Goal: Task Accomplishment & Management: Use online tool/utility

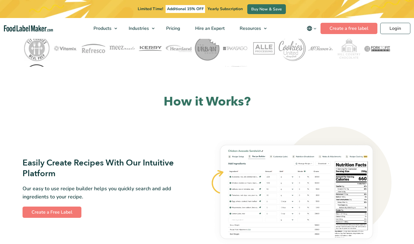
scroll to position [248, 0]
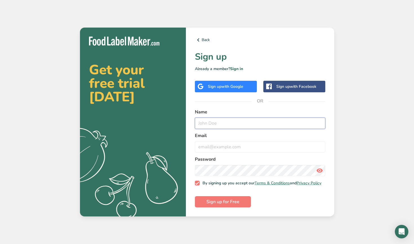
click at [217, 126] on input "text" at bounding box center [260, 123] width 130 height 11
click at [217, 81] on div "Sign up with Google" at bounding box center [226, 87] width 62 height 12
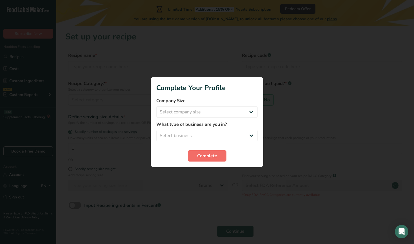
click at [203, 150] on button "Complete" at bounding box center [207, 155] width 39 height 11
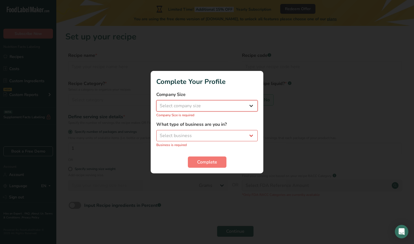
select select "1"
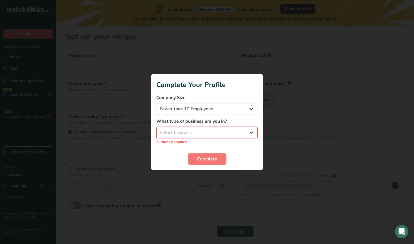
select select "3"
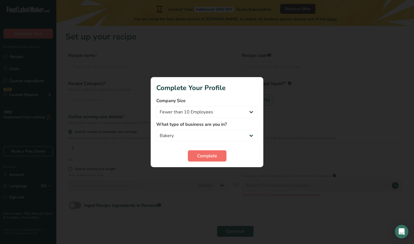
click at [195, 159] on button "Complete" at bounding box center [207, 155] width 39 height 11
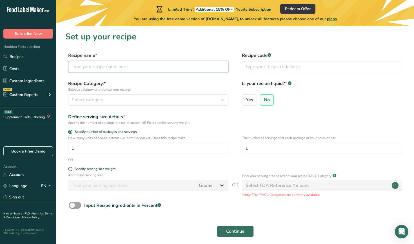
click at [124, 68] on input "text" at bounding box center [148, 66] width 160 height 11
type input "Fried Rice"
click at [90, 97] on span "Select category" at bounding box center [88, 100] width 32 height 7
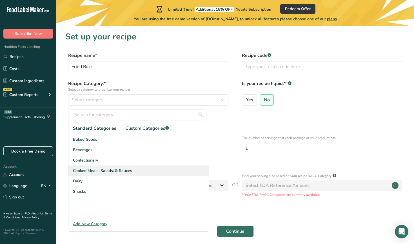
click at [118, 170] on span "Cooked Meals, Salads, & Sauces" at bounding box center [102, 171] width 59 height 6
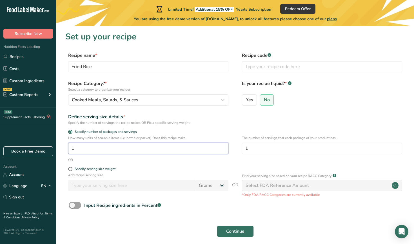
click at [165, 144] on input "1" at bounding box center [148, 148] width 160 height 11
click at [142, 146] on input "1" at bounding box center [148, 148] width 160 height 11
type input "5"
click at [235, 231] on button "Continue" at bounding box center [235, 231] width 37 height 11
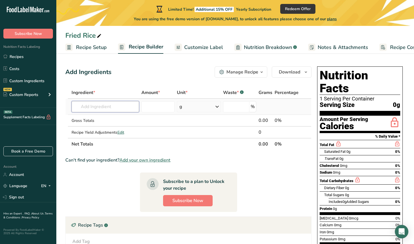
click at [98, 110] on input "text" at bounding box center [106, 106] width 68 height 11
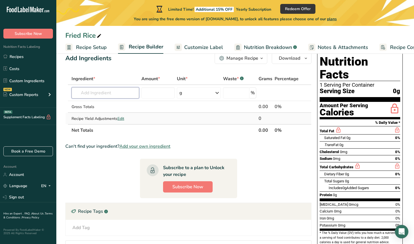
scroll to position [10, 0]
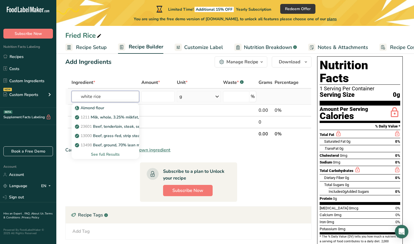
click at [79, 94] on input "white rice" at bounding box center [106, 96] width 68 height 11
click at [104, 96] on input "white rice" at bounding box center [106, 96] width 68 height 11
type input "white rice cooked"
click at [124, 117] on p "20453 Rice, white, short-grain, cooked, unenriched" at bounding box center [123, 117] width 95 height 6
type input "Rice, white, short-grain, cooked, unenriched"
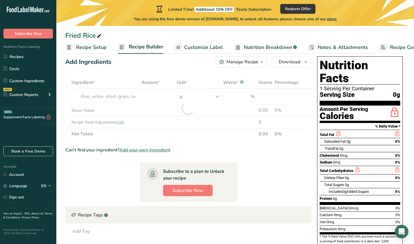
click at [158, 96] on div at bounding box center [188, 108] width 246 height 63
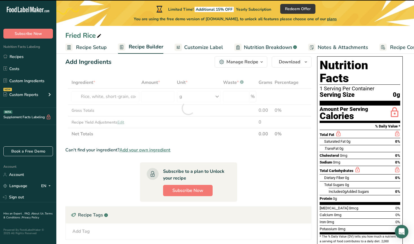
type input "0"
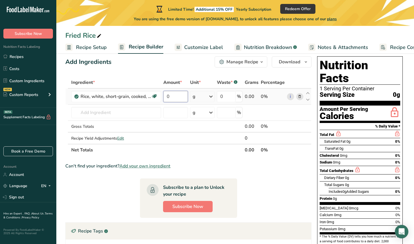
click at [178, 96] on input "0" at bounding box center [175, 96] width 24 height 11
type input "1"
type input "2"
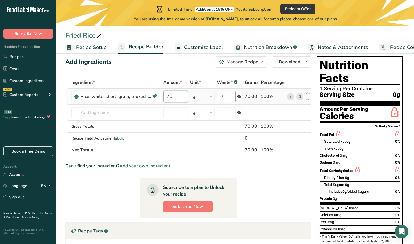
type input "7"
type input "1"
type input "3"
type input "400"
click at [226, 95] on div "Ingredient * Amount * Unit * Waste * .a-a{fill:#347362;}.b-a{fill:#fff;} Grams …" at bounding box center [188, 116] width 246 height 79
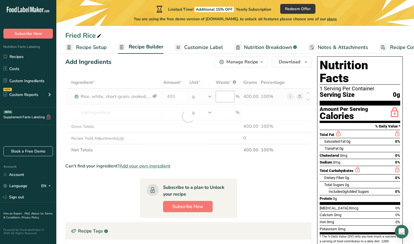
type input "1"
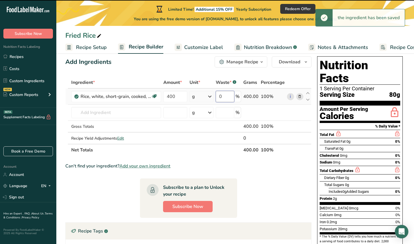
type input "8"
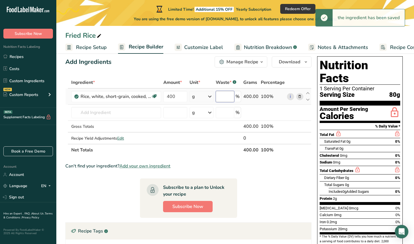
type input "8"
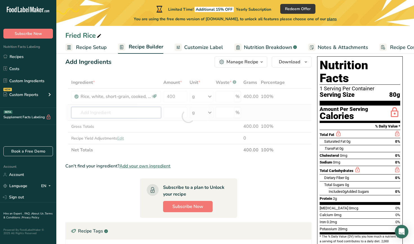
click at [141, 114] on div "Ingredient * Amount * Unit * Waste * .a-a{fill:#347362;}.b-a{fill:#fff;} Grams …" at bounding box center [188, 116] width 246 height 79
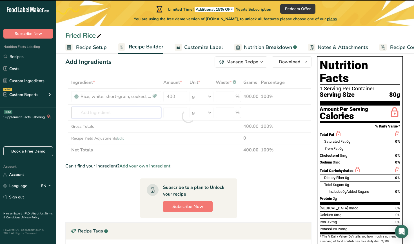
type input "0"
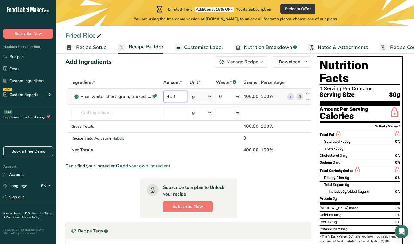
click at [182, 94] on input "400" at bounding box center [175, 96] width 24 height 11
type input "4"
type input "3"
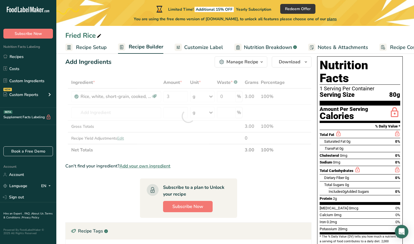
click at [203, 95] on div "Ingredient * Amount * Unit * Waste * .a-a{fill:#347362;}.b-a{fill:#fff;} Grams …" at bounding box center [188, 116] width 246 height 79
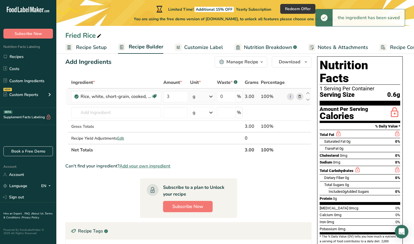
click at [207, 99] on div "g" at bounding box center [202, 96] width 25 height 11
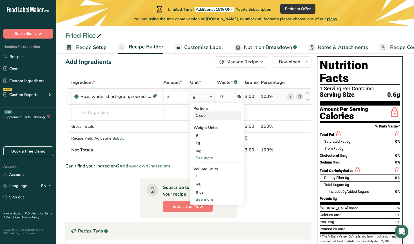
click at [212, 115] on div "1 cup" at bounding box center [217, 116] width 47 height 8
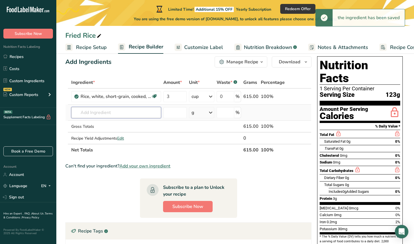
click at [92, 112] on input "text" at bounding box center [116, 112] width 90 height 11
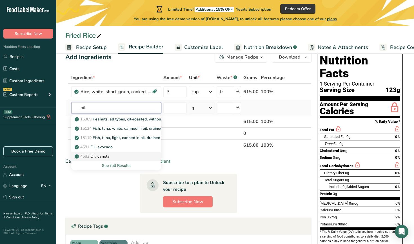
scroll to position [18, 0]
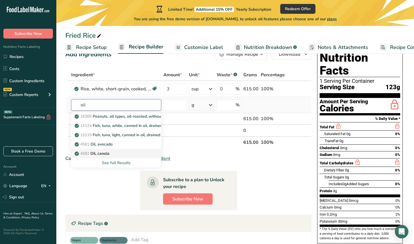
type input "oil"
click at [101, 155] on p "4582 Oil, canola" at bounding box center [93, 154] width 34 height 6
type input "Oil, canola"
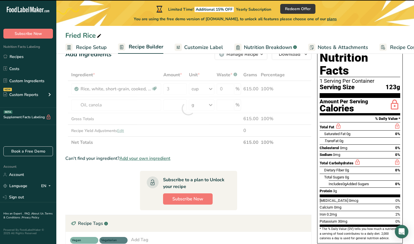
click at [170, 104] on div at bounding box center [188, 108] width 246 height 79
type input "0"
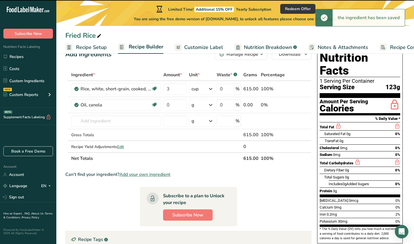
click at [204, 105] on div "g" at bounding box center [201, 104] width 25 height 11
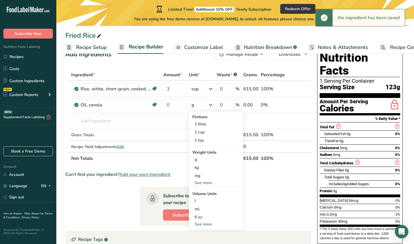
click at [204, 105] on div "g" at bounding box center [201, 104] width 25 height 11
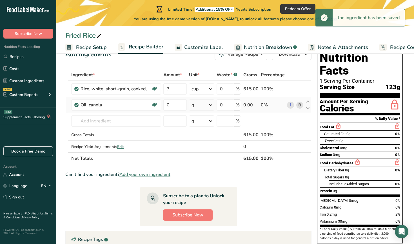
click at [201, 105] on div "g" at bounding box center [201, 104] width 25 height 11
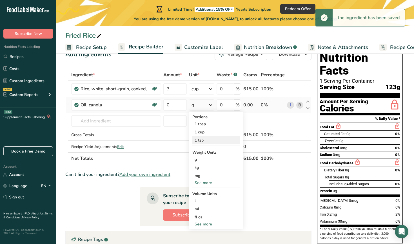
click at [203, 139] on div "1 tsp" at bounding box center [215, 140] width 47 height 8
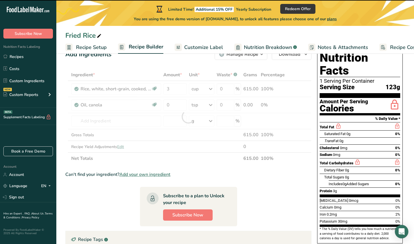
click at [200, 86] on div at bounding box center [188, 116] width 246 height 95
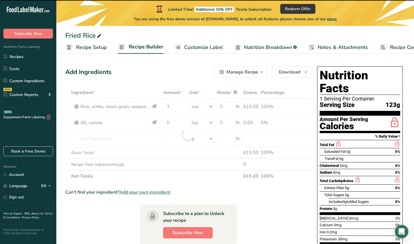
scroll to position [0, 0]
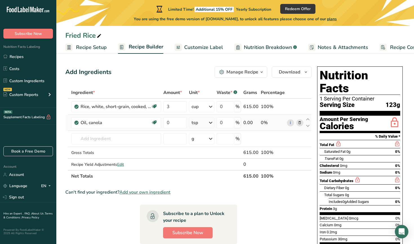
click at [208, 121] on icon at bounding box center [210, 123] width 7 height 10
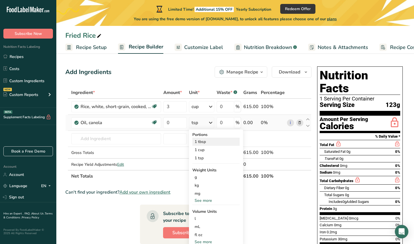
click at [212, 144] on div "1 tbsp" at bounding box center [215, 142] width 47 height 8
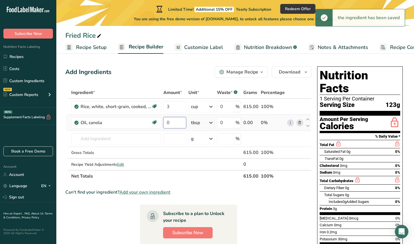
click at [175, 123] on input "0" at bounding box center [174, 122] width 23 height 11
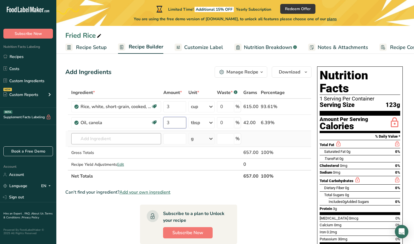
type input "3"
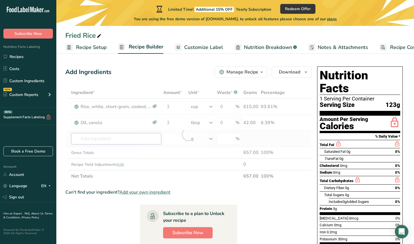
click at [139, 139] on div "Ingredient * Amount * Unit * Waste * .a-a{fill:#347362;}.b-a{fill:#fff;} Grams …" at bounding box center [188, 134] width 246 height 95
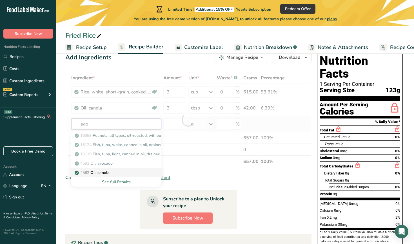
scroll to position [15, 0]
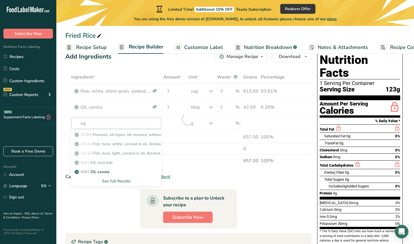
type input "e"
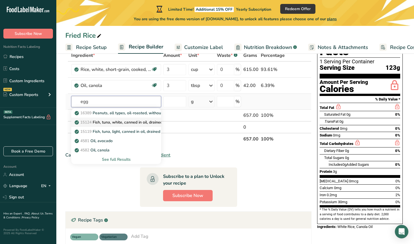
scroll to position [35, 0]
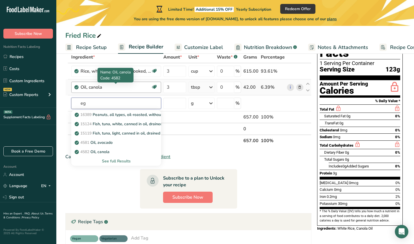
type input "e"
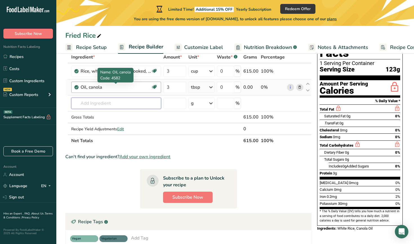
type input "0"
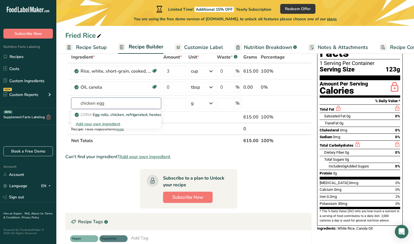
drag, startPoint x: 96, startPoint y: 103, endPoint x: 61, endPoint y: 103, distance: 34.9
click at [61, 103] on section "Add Ingredients Manage Recipe Delete Recipe Duplicate Recipe Scale Recipe Save …" at bounding box center [235, 174] width 358 height 308
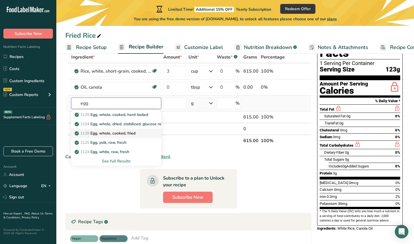
type input "egg"
click at [112, 132] on p "1128 Egg, whole, cooked, fried" at bounding box center [106, 133] width 60 height 6
type input "Egg, whole, cooked, fried"
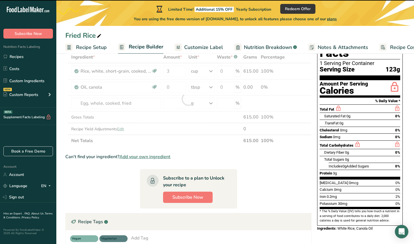
type input "0"
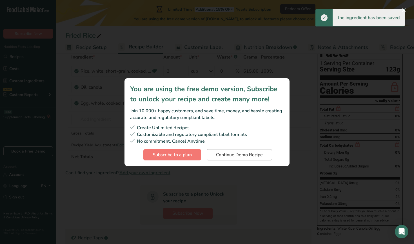
click at [235, 152] on span "Continue Demo Recipe" at bounding box center [239, 155] width 47 height 7
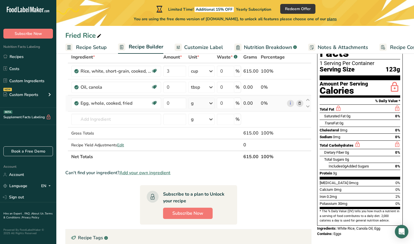
click at [206, 108] on div "g" at bounding box center [201, 103] width 26 height 11
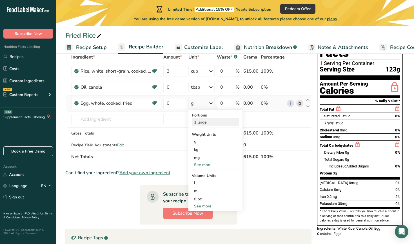
click at [210, 123] on div "1 large" at bounding box center [215, 122] width 47 height 8
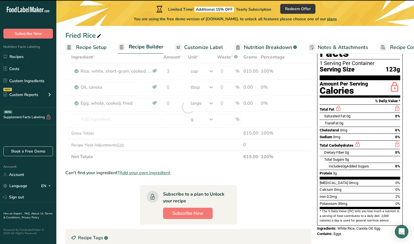
click at [175, 103] on div at bounding box center [188, 107] width 246 height 112
click at [176, 86] on div at bounding box center [188, 107] width 246 height 112
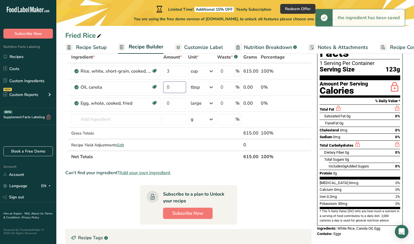
click at [176, 86] on input "0" at bounding box center [174, 87] width 23 height 11
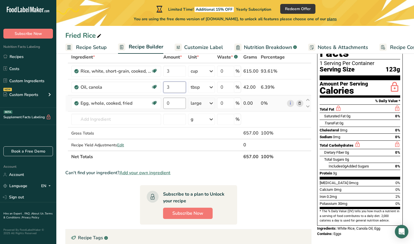
type input "3"
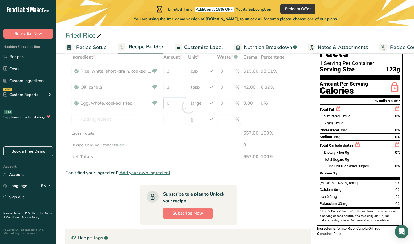
click at [173, 103] on div "Ingredient * Amount * Unit * Waste * .a-a{fill:#347362;}.b-a{fill:#fff;} Grams …" at bounding box center [188, 107] width 246 height 112
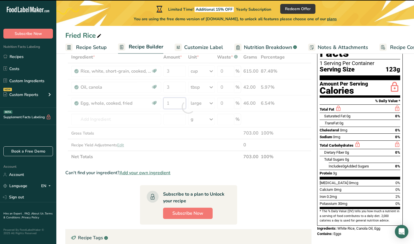
type input "0"
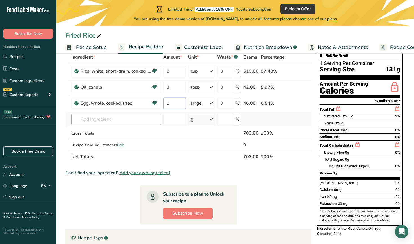
type input "1"
click at [134, 121] on div "Ingredient * Amount * Unit * Waste * .a-a{fill:#347362;}.b-a{fill:#fff;} Grams …" at bounding box center [188, 107] width 246 height 112
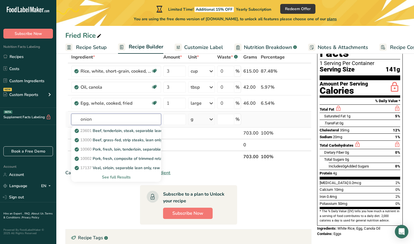
type input "onion"
click at [105, 175] on div "See full Results" at bounding box center [116, 177] width 81 height 6
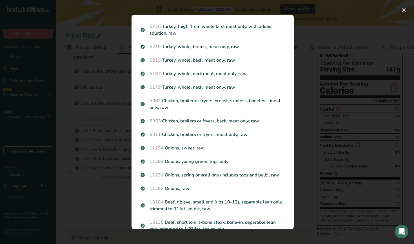
scroll to position [196, 0]
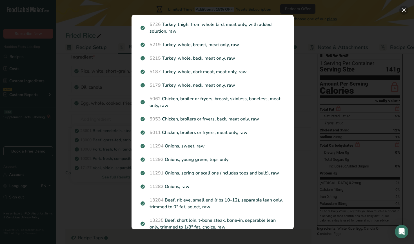
click at [401, 8] on button "Search results modal" at bounding box center [403, 10] width 9 height 9
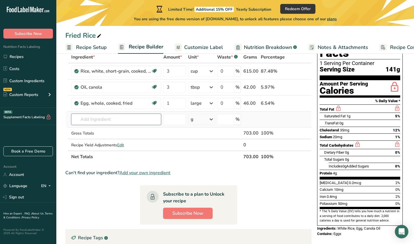
click at [124, 118] on input "text" at bounding box center [116, 119] width 90 height 11
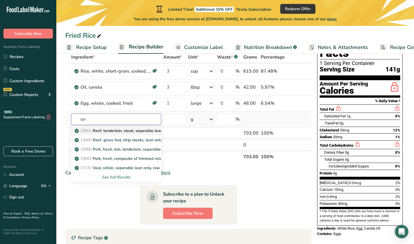
type input "o"
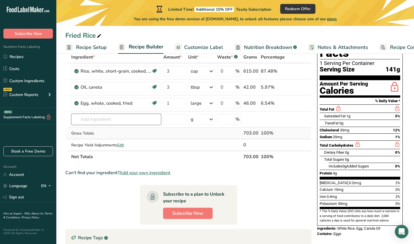
type input "h"
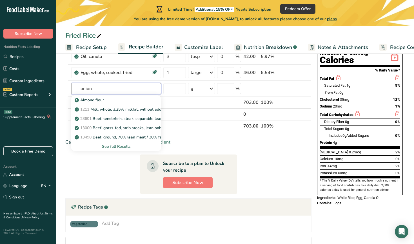
scroll to position [67, 0]
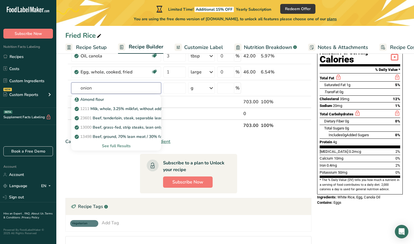
type input "onion"
click at [90, 191] on section "Ingredient * Amount * Unit * Waste * .a-a{fill:#347362;}.b-a{fill:#fff;} Grams …" at bounding box center [188, 151] width 246 height 262
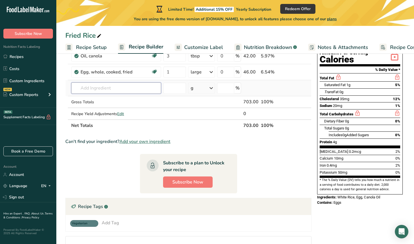
click at [85, 85] on input "text" at bounding box center [116, 88] width 90 height 11
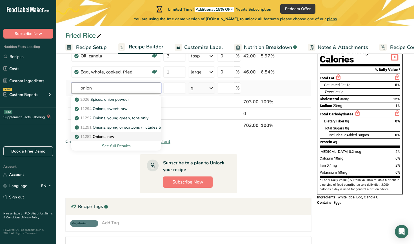
type input "onion"
click at [128, 139] on div "11282 Onions, raw" at bounding box center [112, 137] width 72 height 6
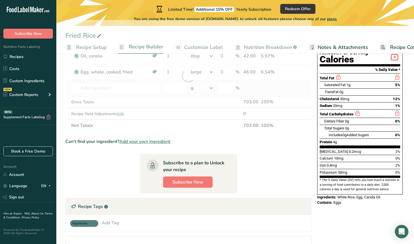
type input "Onions, raw"
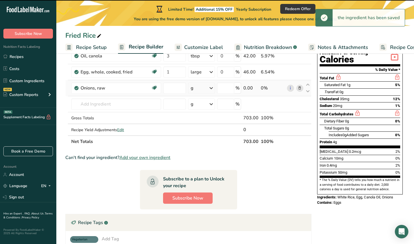
type input "0"
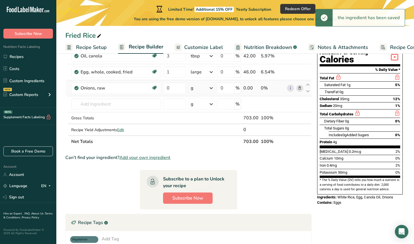
click at [200, 91] on div "g" at bounding box center [201, 88] width 27 height 11
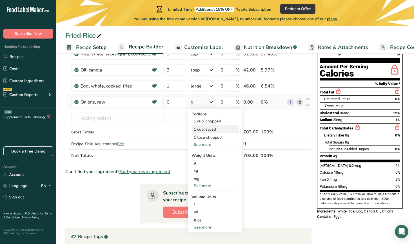
scroll to position [53, 0]
click at [199, 121] on div "1 cup, chopped" at bounding box center [215, 121] width 47 height 8
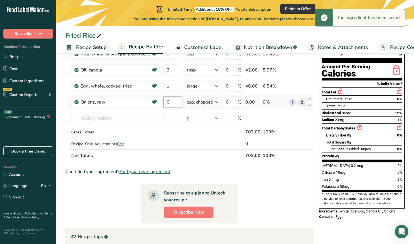
click at [171, 104] on input "0" at bounding box center [172, 102] width 19 height 11
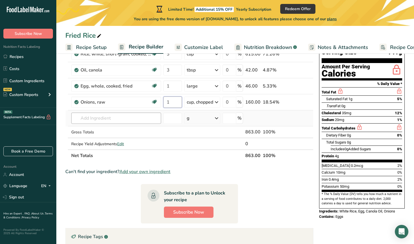
type input "1"
click at [120, 117] on div "Ingredient * Amount * Unit * Waste * .a-a{fill:#347362;}.b-a{fill:#fff;} Grams …" at bounding box center [189, 98] width 248 height 128
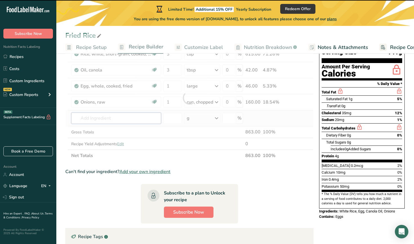
type input "m"
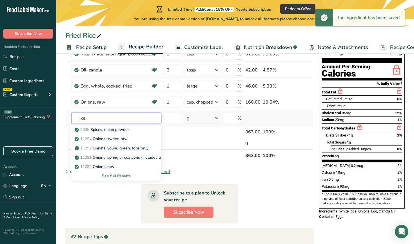
type input "x"
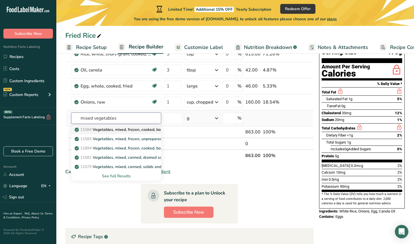
type input "mixed vegetables"
click at [126, 128] on p "11584 Vegetables, mixed, frozen, cooked, boiled, drained, without salt" at bounding box center [141, 130] width 131 height 6
type input "Vegetables, mixed, frozen, cooked, boiled, drained, without salt"
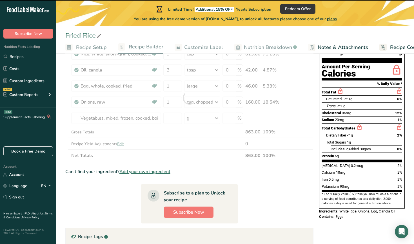
type input "0"
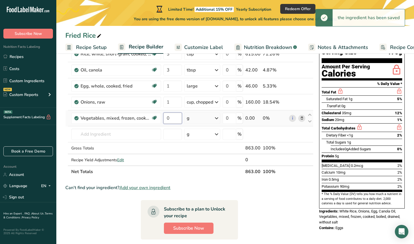
click at [173, 119] on input "0" at bounding box center [172, 118] width 19 height 11
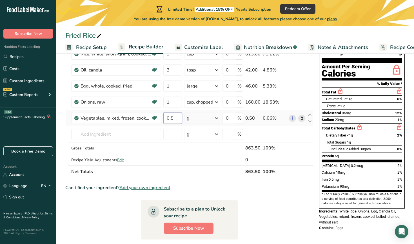
type input "0.5"
click at [197, 119] on div "Ingredient * Amount * Unit * Waste * .a-a{fill:#347362;}.b-a{fill:#fff;} Grams …" at bounding box center [189, 106] width 248 height 144
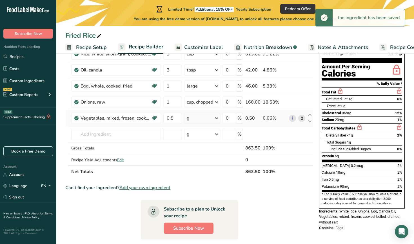
click at [207, 119] on div "g" at bounding box center [202, 118] width 36 height 11
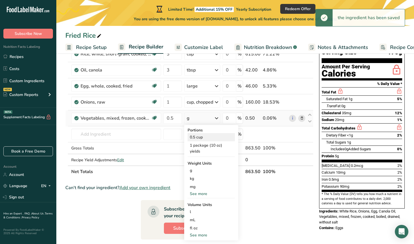
click at [200, 140] on div "0.5 cup" at bounding box center [211, 137] width 47 height 8
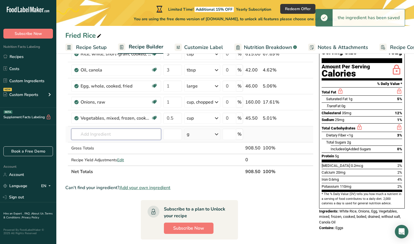
click at [141, 138] on input "text" at bounding box center [116, 134] width 90 height 11
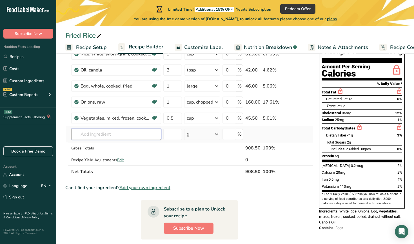
type input "2"
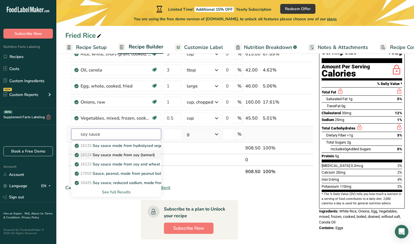
type input "soy sauce"
click at [114, 151] on link "16124 Soy sauce made from soy (tamari)" at bounding box center [116, 154] width 90 height 9
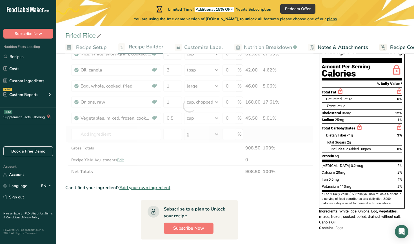
type input "Soy sauce made from soy (tamari)"
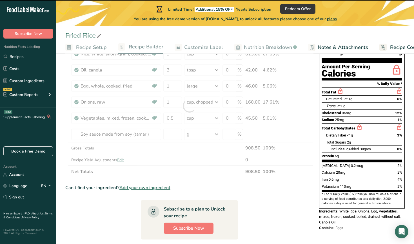
click at [174, 133] on div at bounding box center [189, 106] width 248 height 144
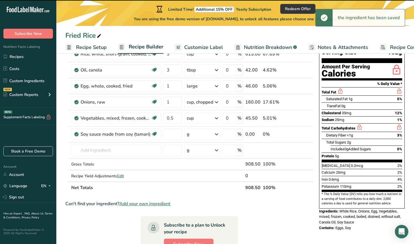
type input "0"
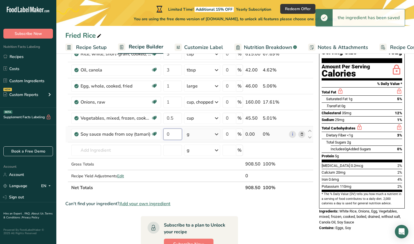
click at [176, 137] on input "0" at bounding box center [172, 134] width 19 height 11
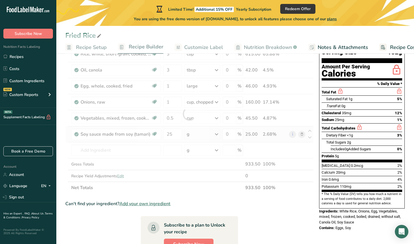
click at [192, 135] on div "Ingredient * Amount * Unit * Waste * .a-a{fill:#347362;}.b-a{fill:#fff;} Grams …" at bounding box center [189, 114] width 248 height 160
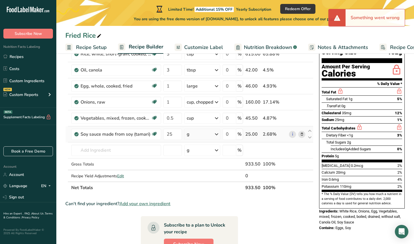
click at [207, 137] on div "g" at bounding box center [202, 134] width 36 height 11
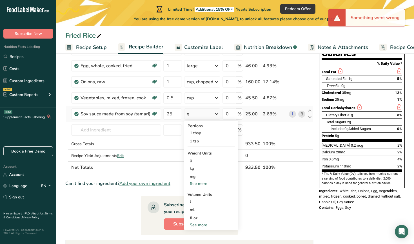
scroll to position [74, 0]
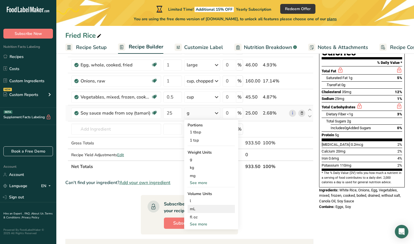
click at [192, 208] on div "mL" at bounding box center [211, 209] width 43 height 6
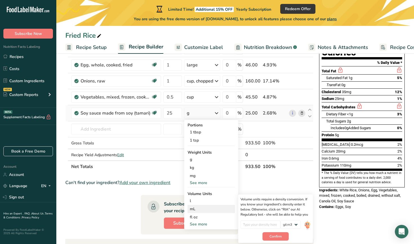
click at [205, 210] on div "mL" at bounding box center [211, 209] width 43 height 6
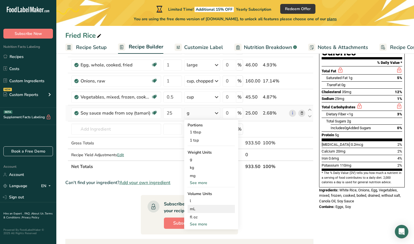
click at [205, 210] on div "mL" at bounding box center [211, 209] width 43 height 6
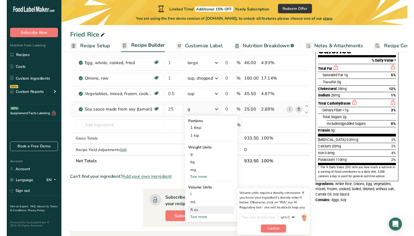
scroll to position [73, 0]
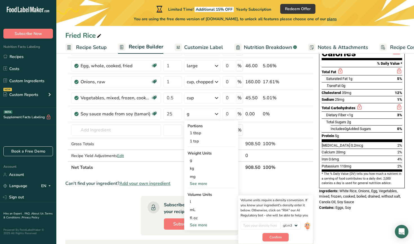
type input "0"
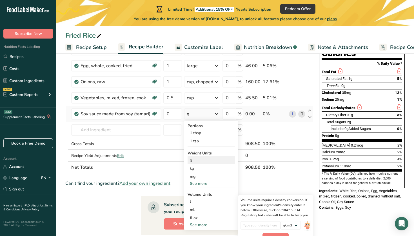
click at [201, 163] on div "g" at bounding box center [211, 160] width 47 height 8
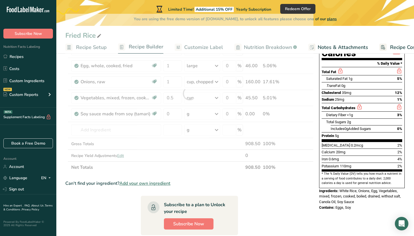
click at [178, 112] on div at bounding box center [189, 94] width 248 height 160
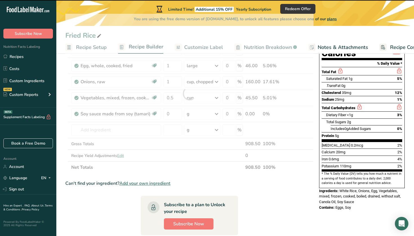
click at [168, 114] on div at bounding box center [189, 94] width 248 height 160
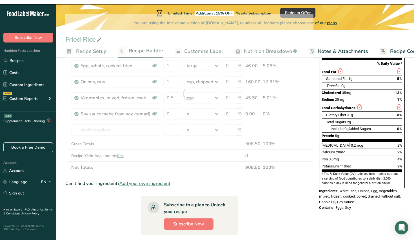
scroll to position [78, 0]
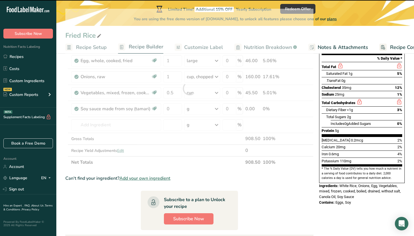
click at [335, 11] on div "Limited Time! Additional 15% OFF Yearly Subscription Redeem Offer You are using…" at bounding box center [235, 13] width 358 height 26
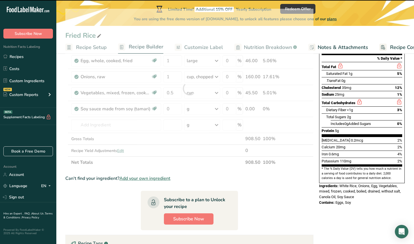
click at [201, 60] on div at bounding box center [189, 89] width 248 height 160
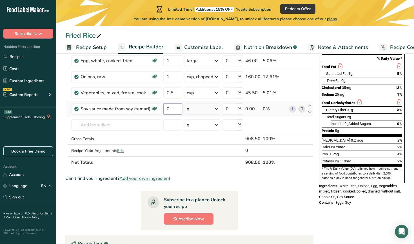
click at [178, 110] on input "0" at bounding box center [172, 108] width 19 height 11
type input "3"
type input "25"
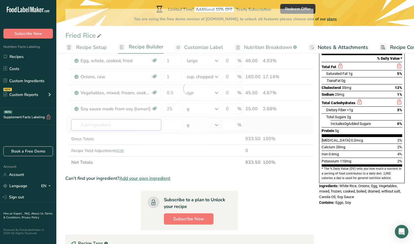
click at [121, 124] on div "Ingredient * Amount * Unit * Waste * .a-a{fill:#347362;}.b-a{fill:#fff;} Grams …" at bounding box center [189, 89] width 248 height 160
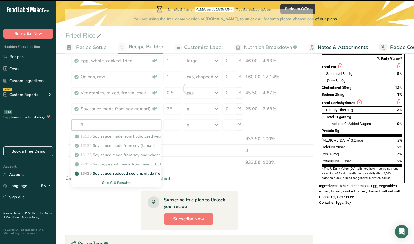
type input "f"
type input "salt and pepper"
click at [179, 167] on div at bounding box center [189, 89] width 248 height 160
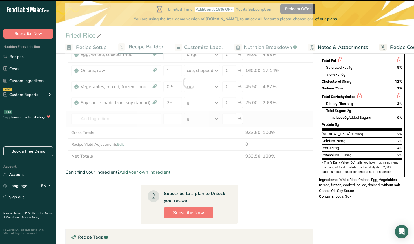
scroll to position [93, 0]
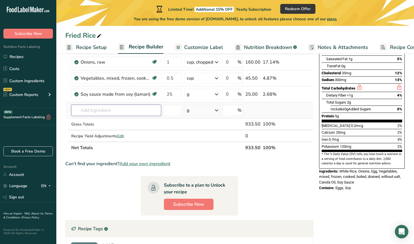
click at [115, 111] on input "text" at bounding box center [116, 110] width 90 height 11
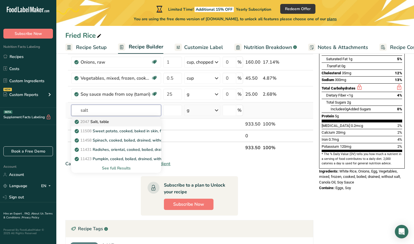
type input "salt"
click at [98, 126] on link "2047 Salt, table" at bounding box center [116, 121] width 90 height 9
type input "Salt, table"
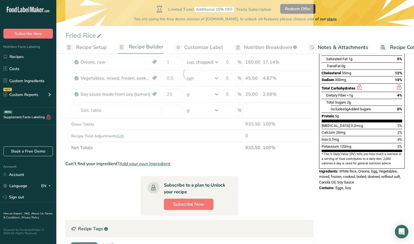
click at [179, 85] on div at bounding box center [189, 74] width 248 height 160
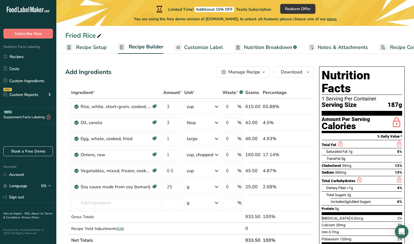
scroll to position [0, 0]
click at [204, 49] on span "Customize Label" at bounding box center [203, 48] width 39 height 8
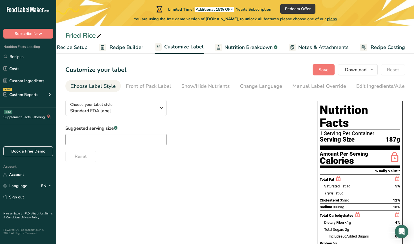
click at [133, 47] on span "Recipe Builder" at bounding box center [127, 48] width 34 height 8
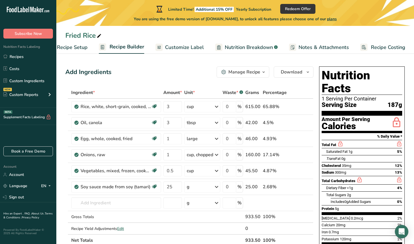
click at [172, 51] on span "Customize Label" at bounding box center [184, 48] width 39 height 8
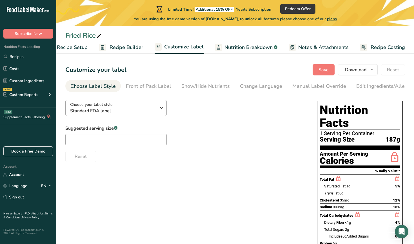
click at [161, 110] on icon "button" at bounding box center [161, 108] width 7 height 10
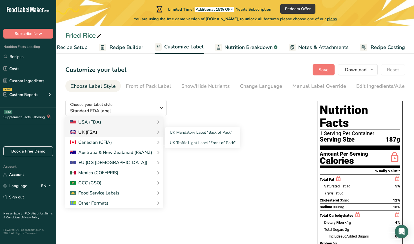
click at [140, 135] on div "UK (FSA)" at bounding box center [114, 132] width 89 height 7
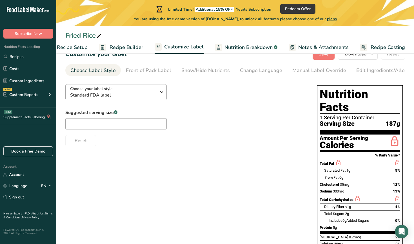
scroll to position [18, 0]
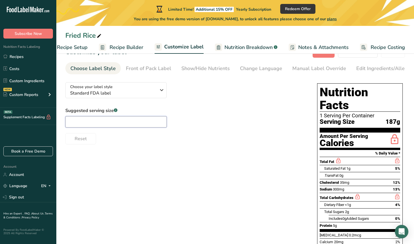
click at [150, 119] on input "text" at bounding box center [115, 121] width 101 height 11
type input "5"
click at [200, 156] on div "Choose your label style Standard FDA label USA (FDA) Standard FDA label Tabular…" at bounding box center [235, 192] width 340 height 228
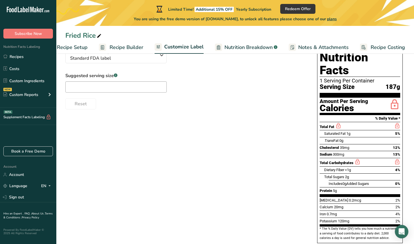
click at [198, 156] on div "Choose your label style Standard FDA label USA (FDA) Standard FDA label Tabular…" at bounding box center [235, 157] width 340 height 228
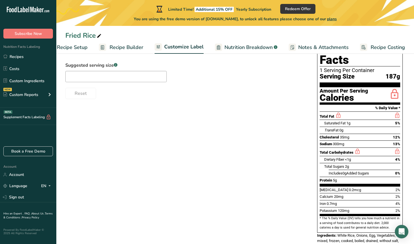
scroll to position [62, 0]
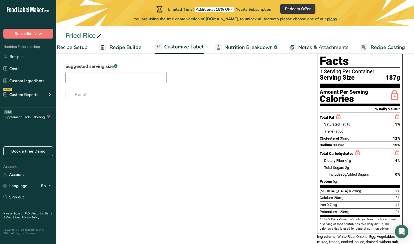
click at [243, 46] on span "Nutrition Breakdown" at bounding box center [248, 48] width 48 height 8
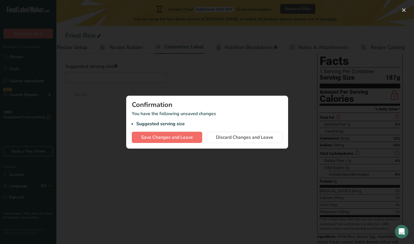
click at [188, 134] on span "Save Changes and Leave" at bounding box center [167, 137] width 52 height 7
click at [402, 8] on button "button" at bounding box center [403, 10] width 9 height 9
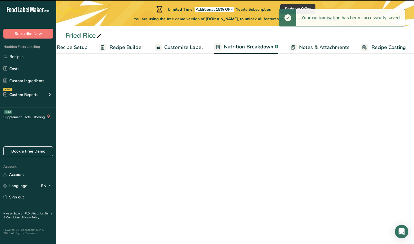
drag, startPoint x: 273, startPoint y: 110, endPoint x: 271, endPoint y: 86, distance: 24.3
click at [271, 86] on div "Choose your label style Standard FDA label USA (FDA) Standard FDA label Tabular…" at bounding box center [235, 148] width 340 height 228
select select "Calories"
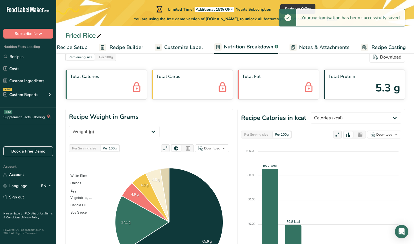
click at [191, 50] on span "Customize Label" at bounding box center [183, 48] width 39 height 8
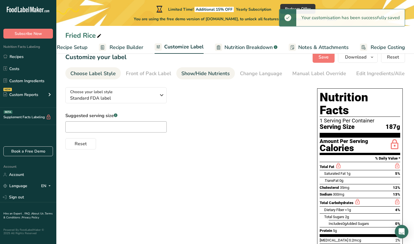
scroll to position [0, 1]
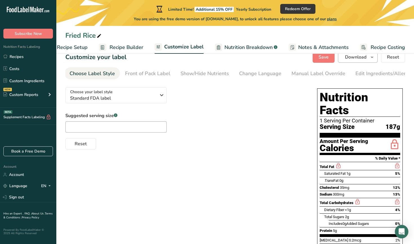
click at [368, 57] on button "Download" at bounding box center [358, 57] width 40 height 11
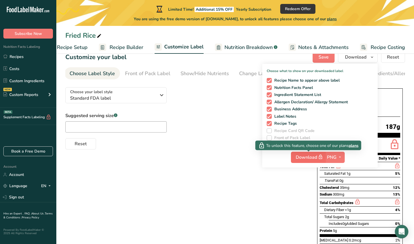
click at [302, 156] on span "Download" at bounding box center [310, 157] width 28 height 7
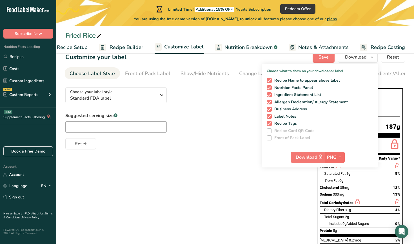
click at [336, 155] on span "PNG" at bounding box center [332, 157] width 10 height 7
click at [266, 150] on div "Download PNG PNG BMP SVG PDF TXT" at bounding box center [319, 159] width 115 height 18
click at [333, 158] on span "PNG" at bounding box center [332, 157] width 10 height 7
click at [340, 199] on link "PDF" at bounding box center [336, 196] width 18 height 9
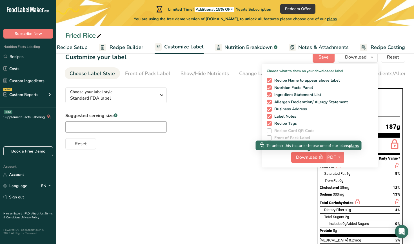
click at [315, 156] on span "Download" at bounding box center [310, 157] width 28 height 7
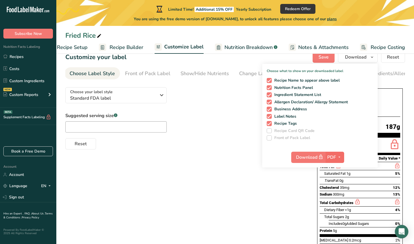
drag, startPoint x: 315, startPoint y: 156, endPoint x: 330, endPoint y: 156, distance: 15.2
click at [315, 156] on span "Download" at bounding box center [310, 157] width 28 height 7
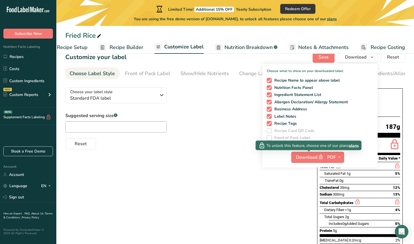
click at [353, 146] on span "plans" at bounding box center [354, 146] width 10 height 6
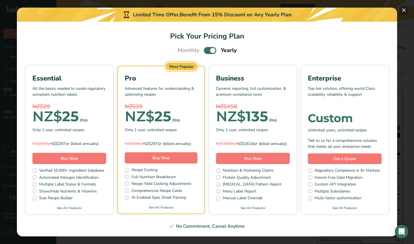
click at [403, 10] on button "Pick Your Pricing Plan Modal" at bounding box center [403, 10] width 9 height 9
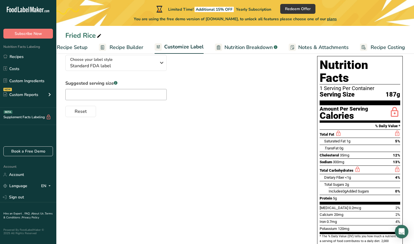
scroll to position [45, 0]
click at [137, 132] on div "Choose your label style Standard FDA label USA (FDA) Standard FDA label Tabular…" at bounding box center [235, 164] width 340 height 228
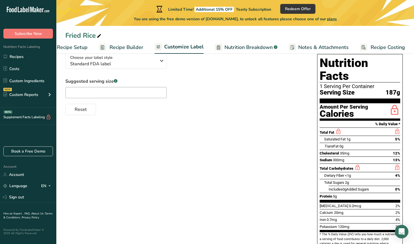
scroll to position [48, 0]
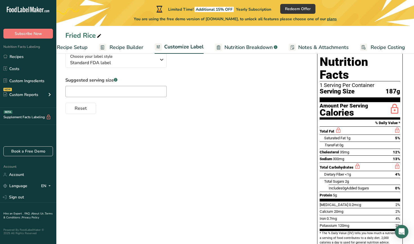
click at [119, 50] on span "Recipe Builder" at bounding box center [127, 48] width 34 height 8
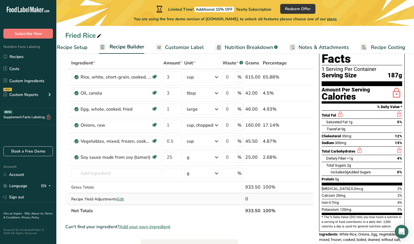
scroll to position [30, 0]
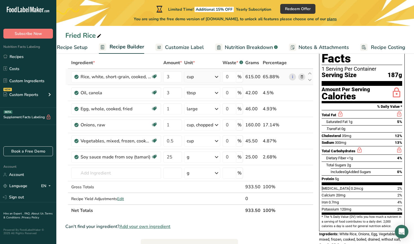
click at [273, 78] on div "65.88%" at bounding box center [275, 77] width 24 height 7
click at [286, 58] on th "Percentage" at bounding box center [275, 63] width 26 height 12
